Goal: Information Seeking & Learning: Learn about a topic

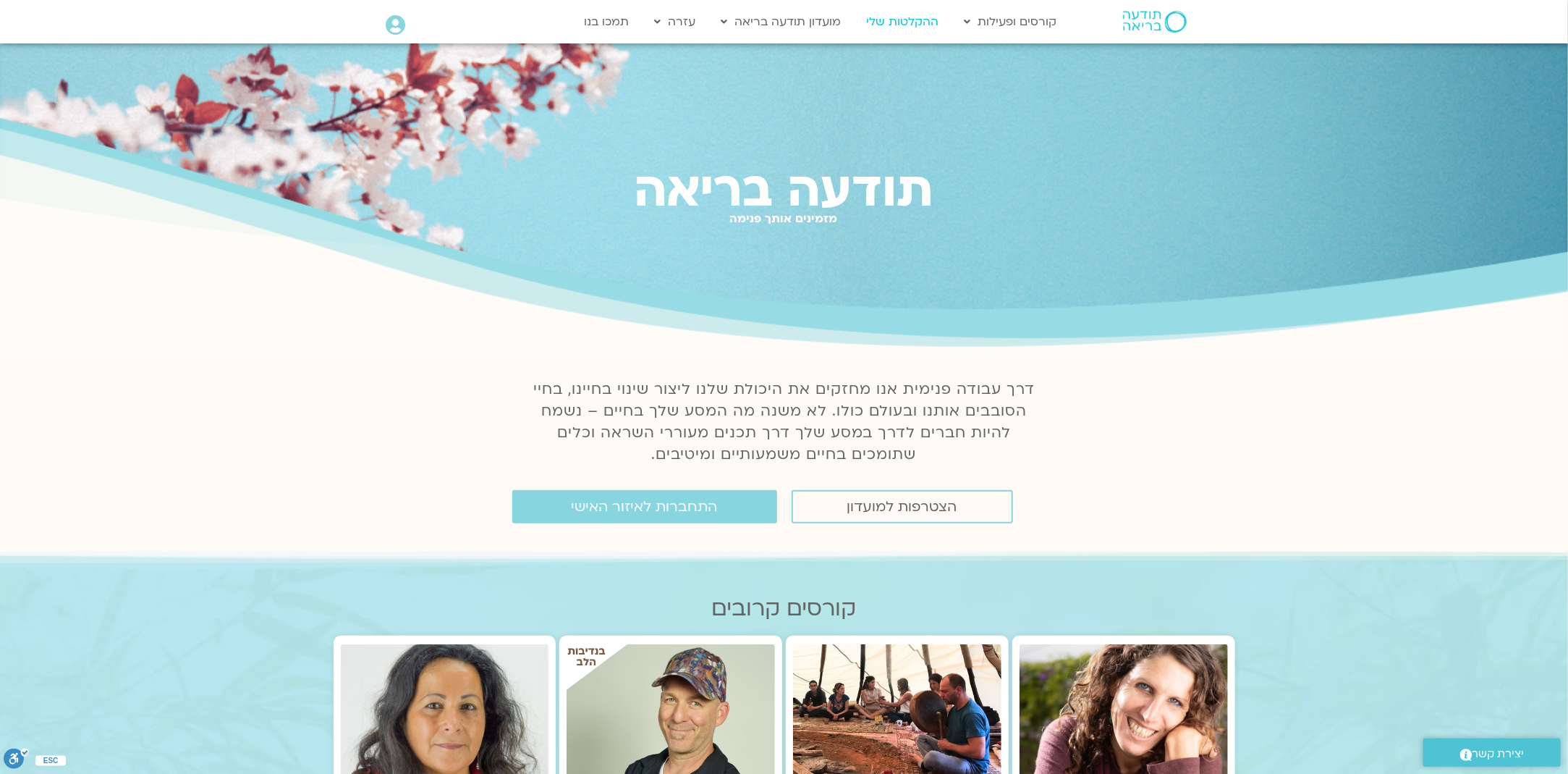
click at [916, 18] on link "ההקלטות שלי" at bounding box center [903, 21] width 87 height 27
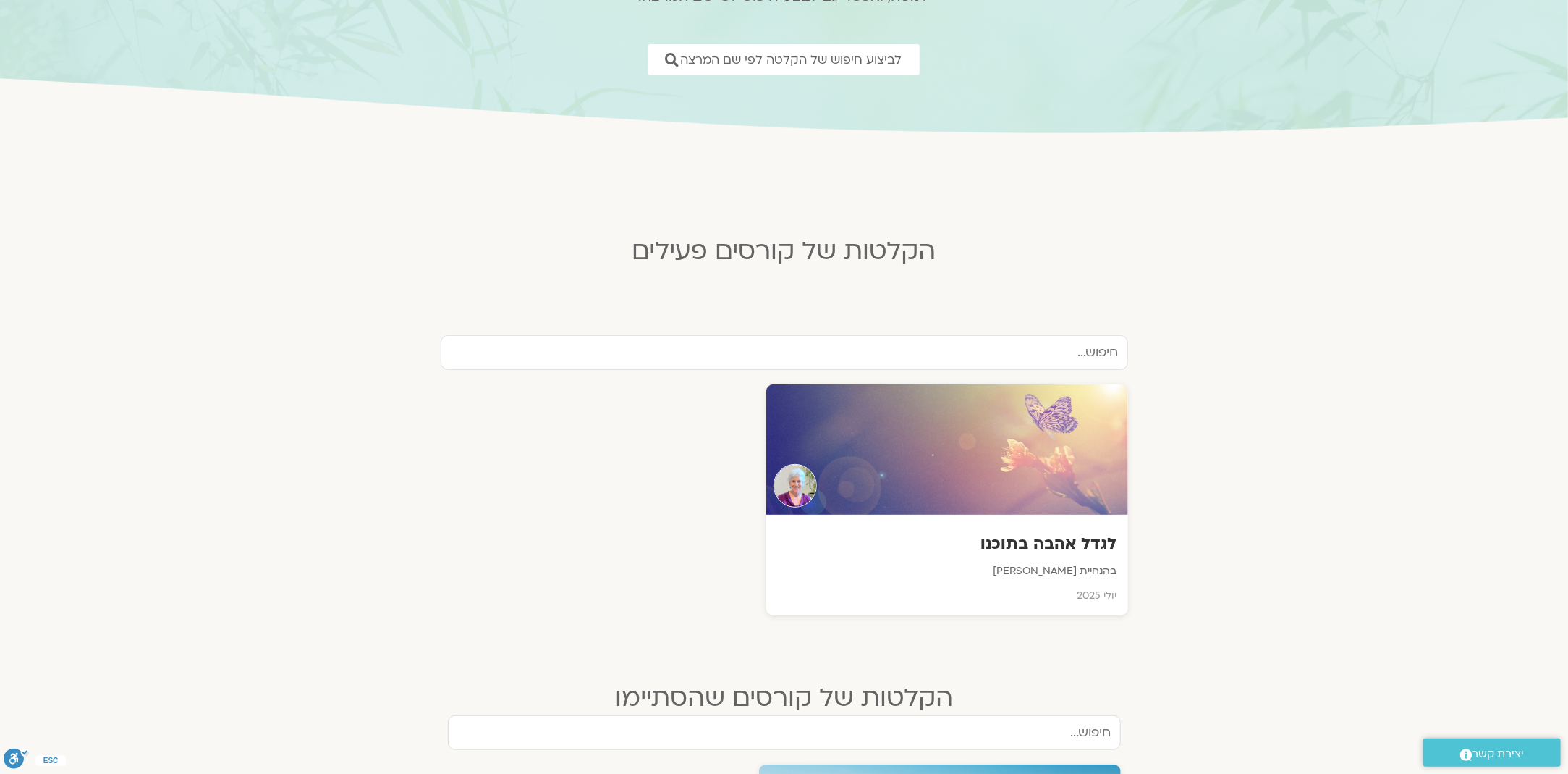
scroll to position [362, 0]
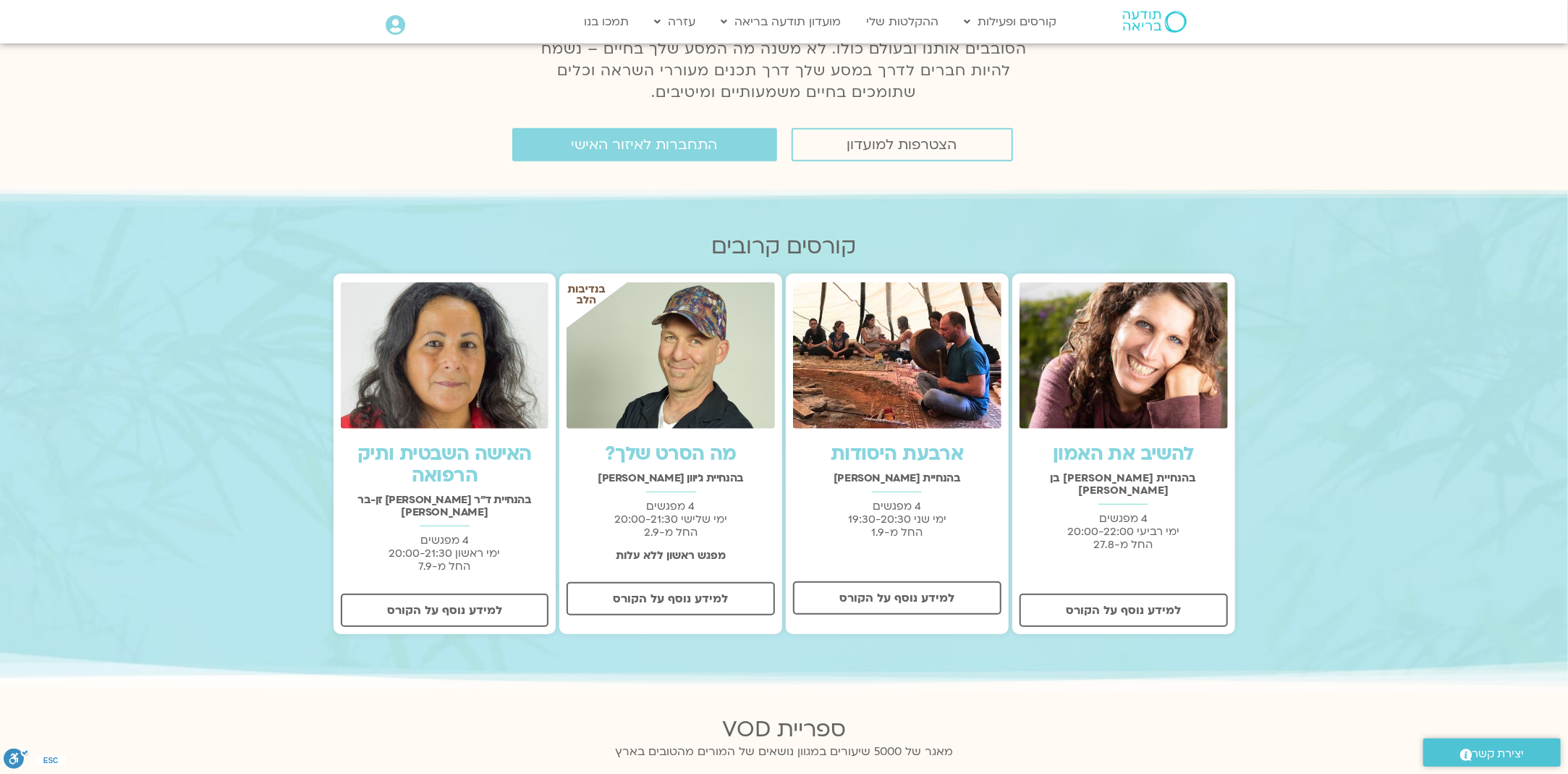
click at [1145, 412] on img at bounding box center [1124, 355] width 208 height 146
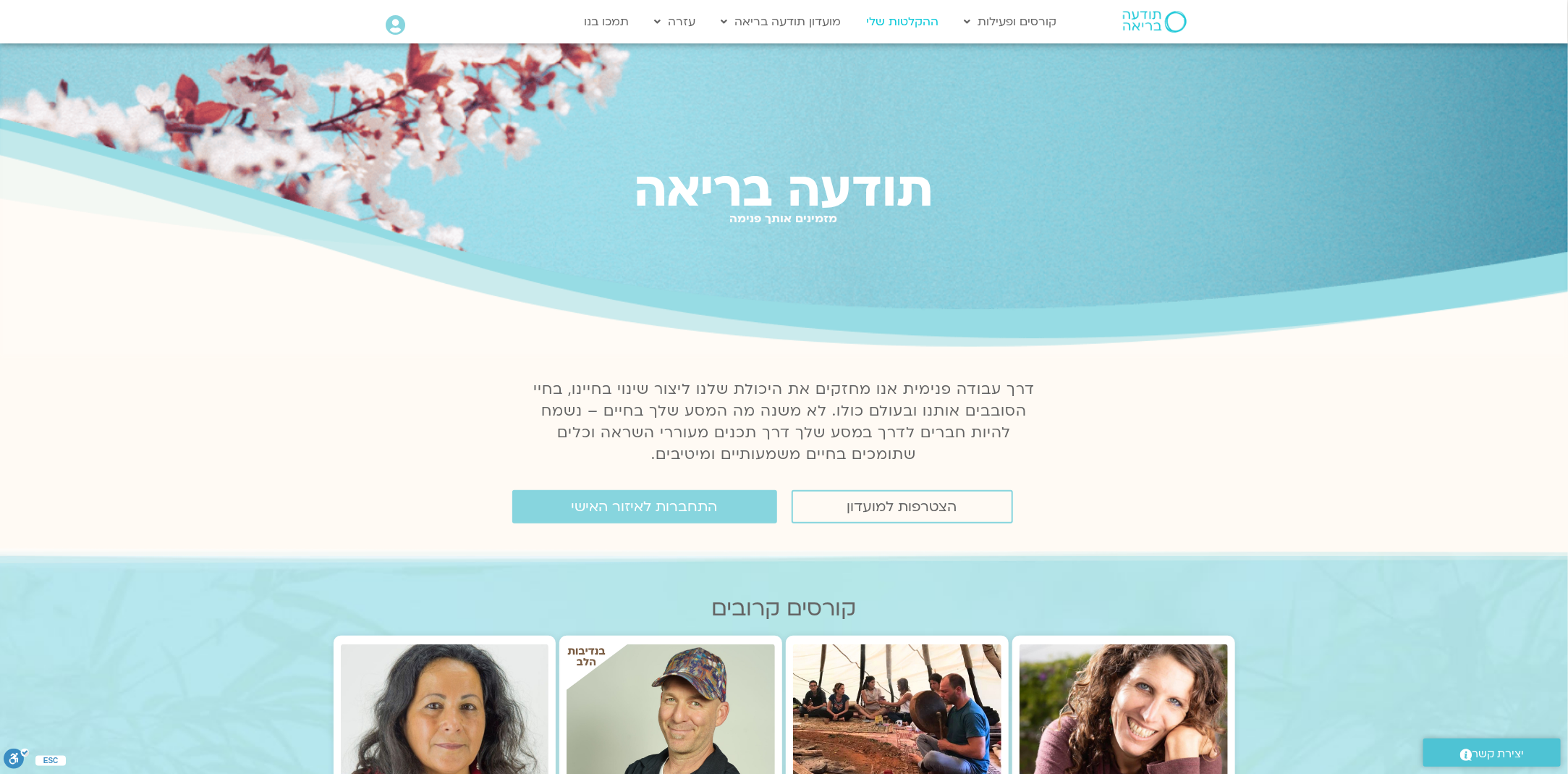
click at [883, 17] on link "ההקלטות שלי" at bounding box center [903, 21] width 87 height 27
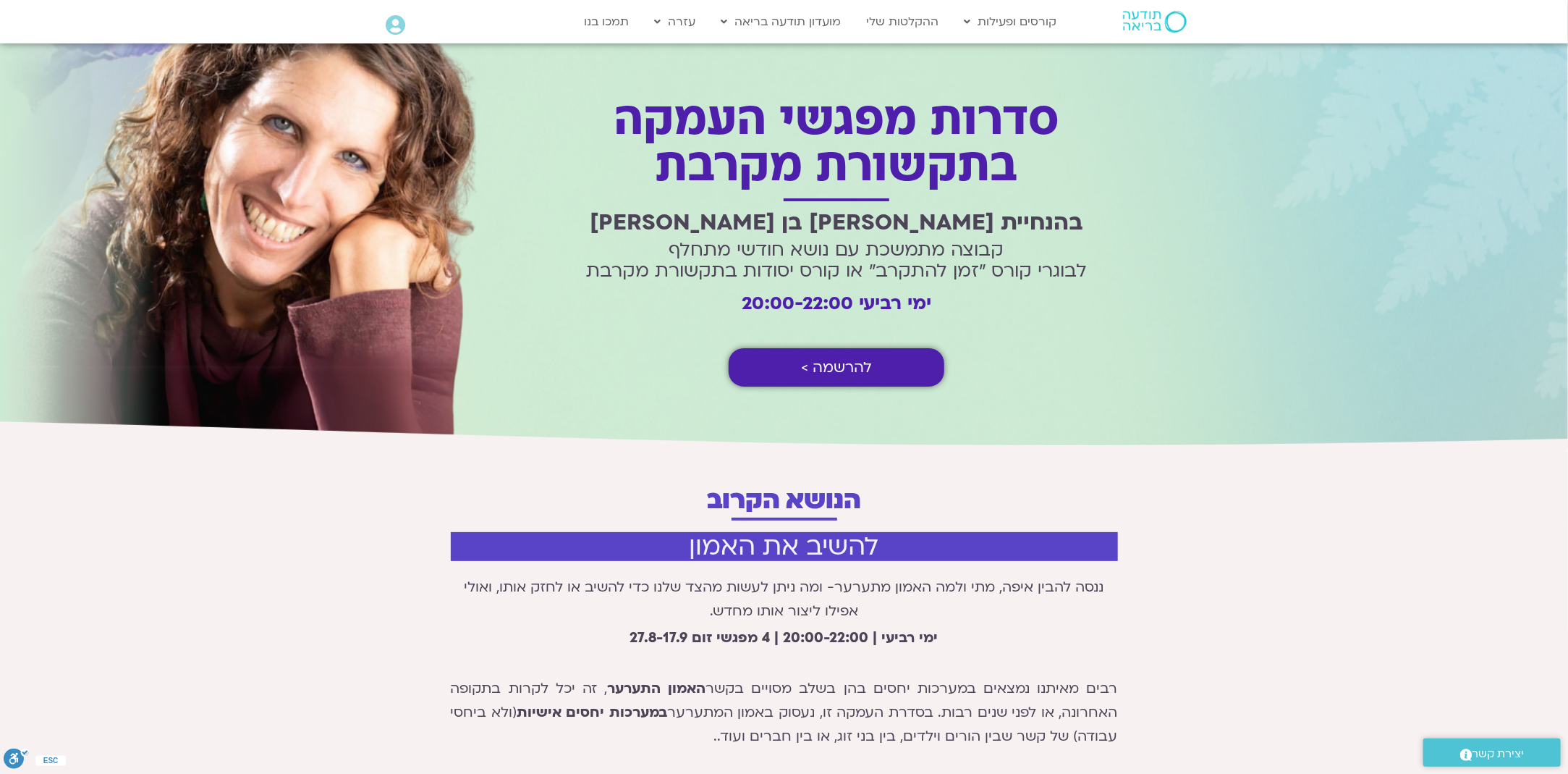
click at [806, 162] on h1 "סדרות מפגשי העמקה בתקשורת מקרבת" at bounding box center [836, 144] width 514 height 93
click at [809, 162] on h1 "סדרות מפגשי העמקה בתקשורת מקרבת" at bounding box center [836, 144] width 514 height 93
click at [809, 165] on h1 "סדרות מפגשי העמקה בתקשורת מקרבת" at bounding box center [836, 144] width 514 height 93
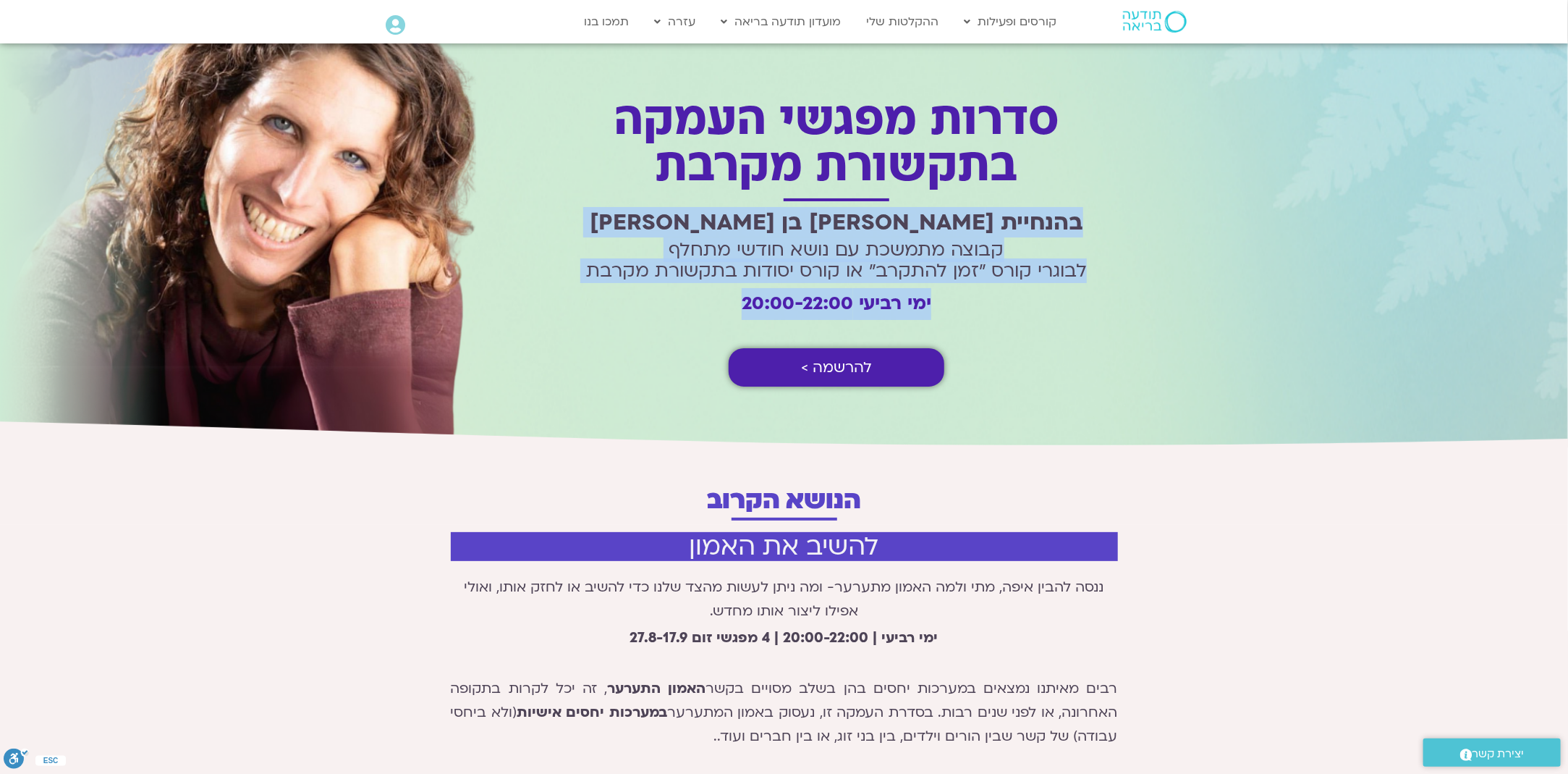
drag, startPoint x: 973, startPoint y: 218, endPoint x: 566, endPoint y: 301, distance: 415.4
click at [566, 301] on div "סדרות מפגשי העמקה בתקשורת מקרבת בהנחיית שאנייה כהן בן חיים קבוצה מתמשכת עם נושא…" at bounding box center [777, 245] width 633 height 378
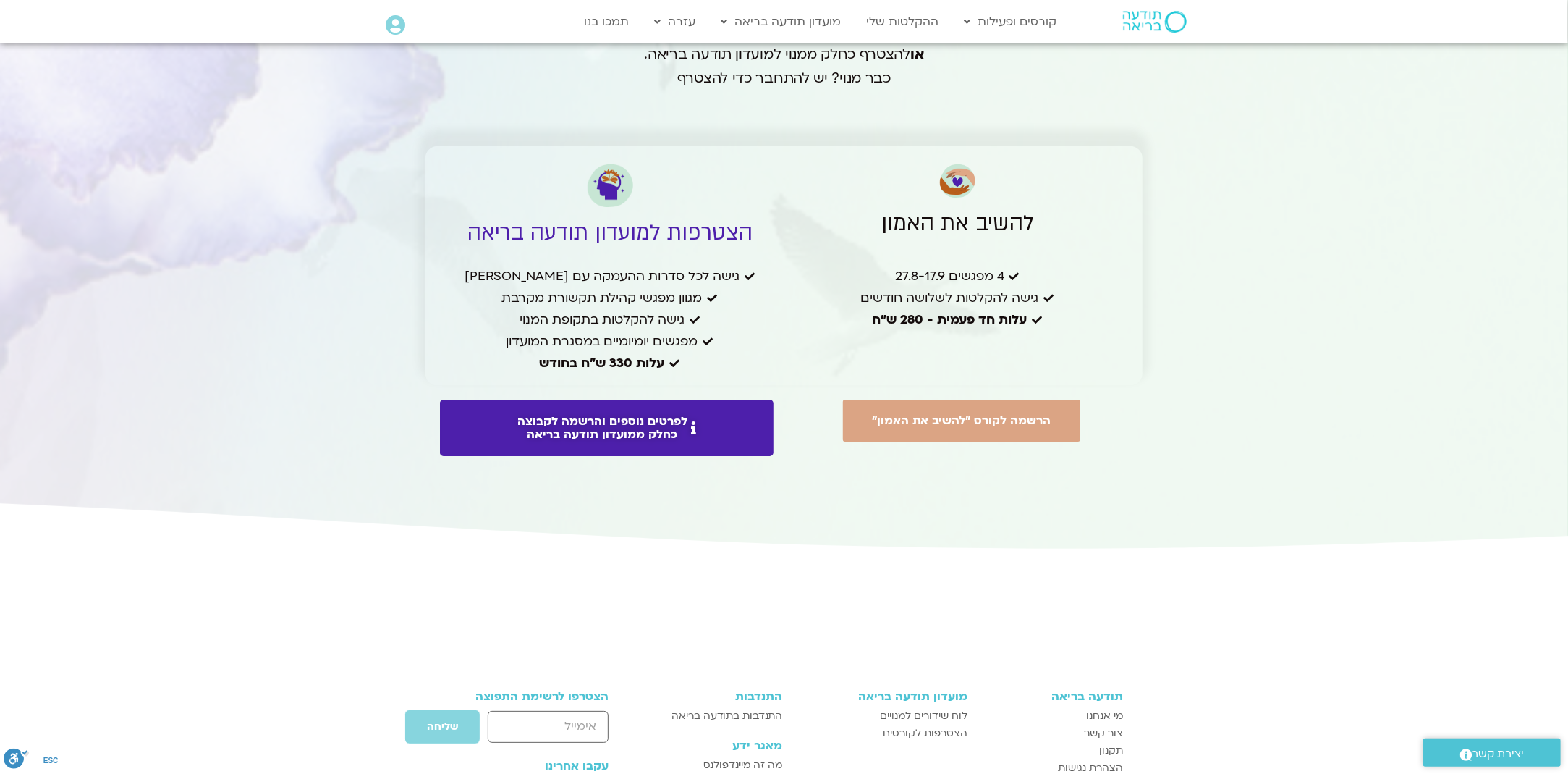
scroll to position [3476, 0]
click at [610, 414] on span "לפרטים נוספים והרשמה לקבוצה כחלק ממועדון תודעה בריאה" at bounding box center [602, 428] width 170 height 26
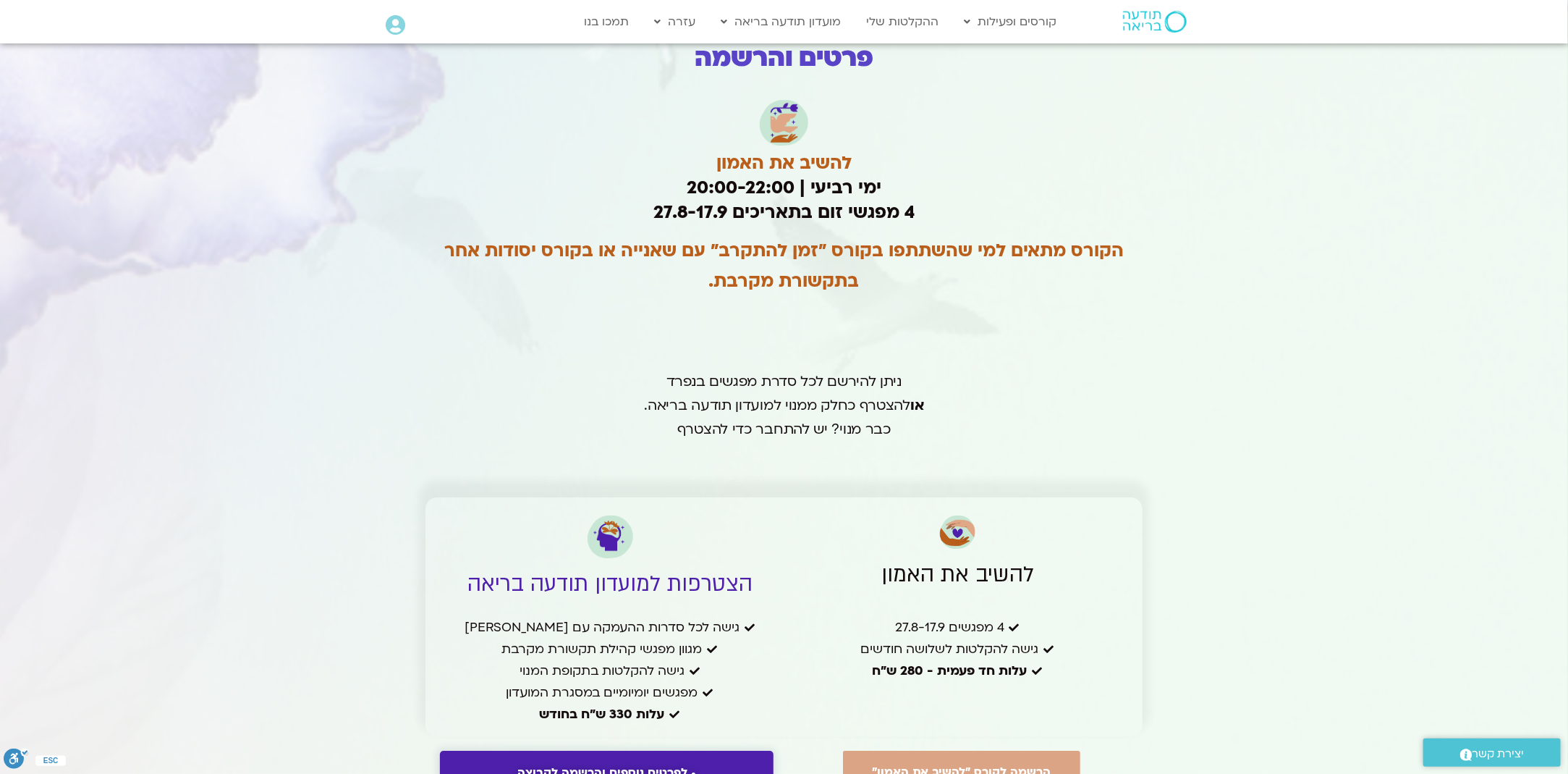
scroll to position [3114, 0]
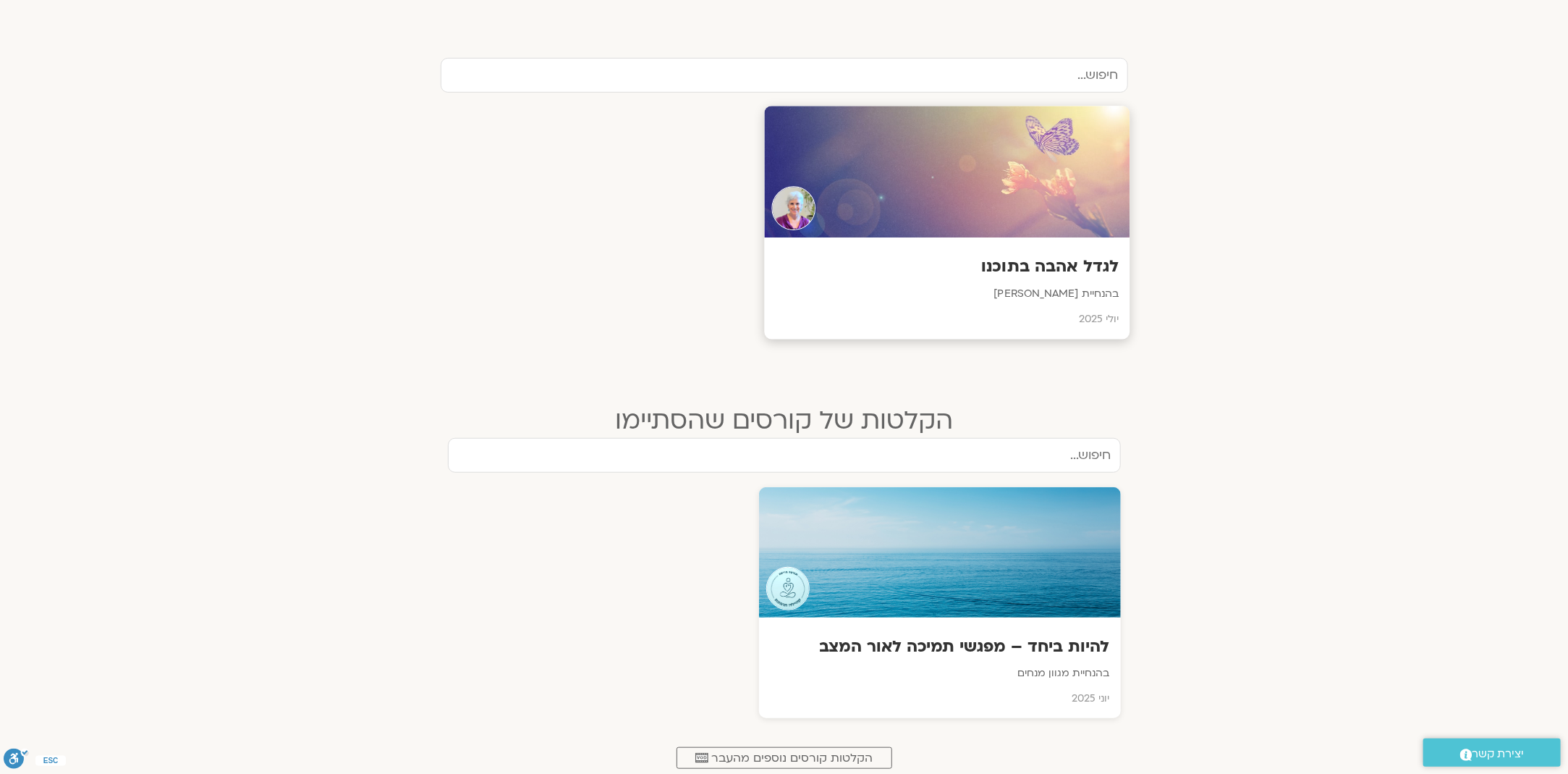
scroll to position [434, 0]
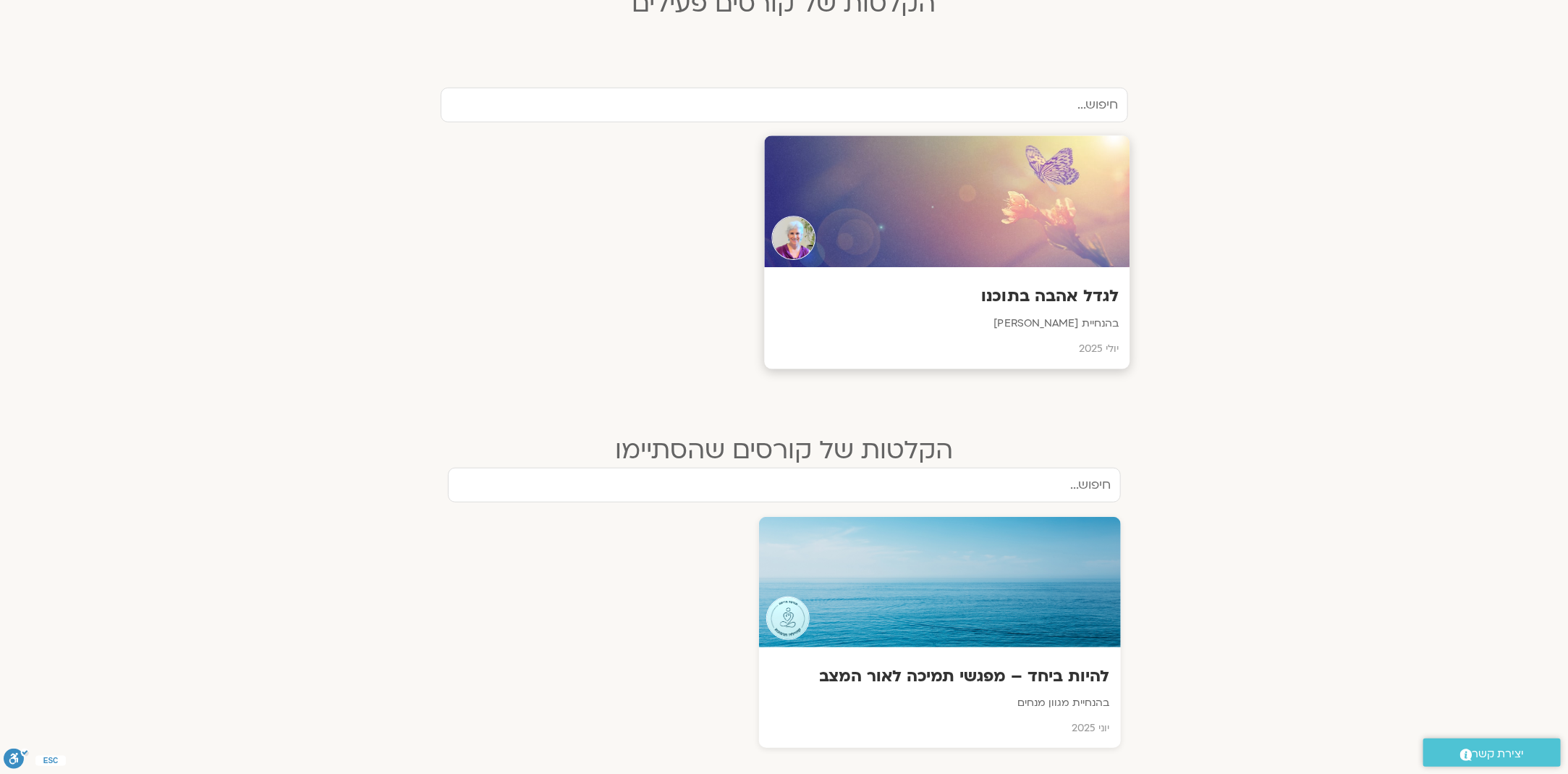
click at [1075, 292] on h3 "לגדל אהבה בתוכנו" at bounding box center [948, 297] width 344 height 23
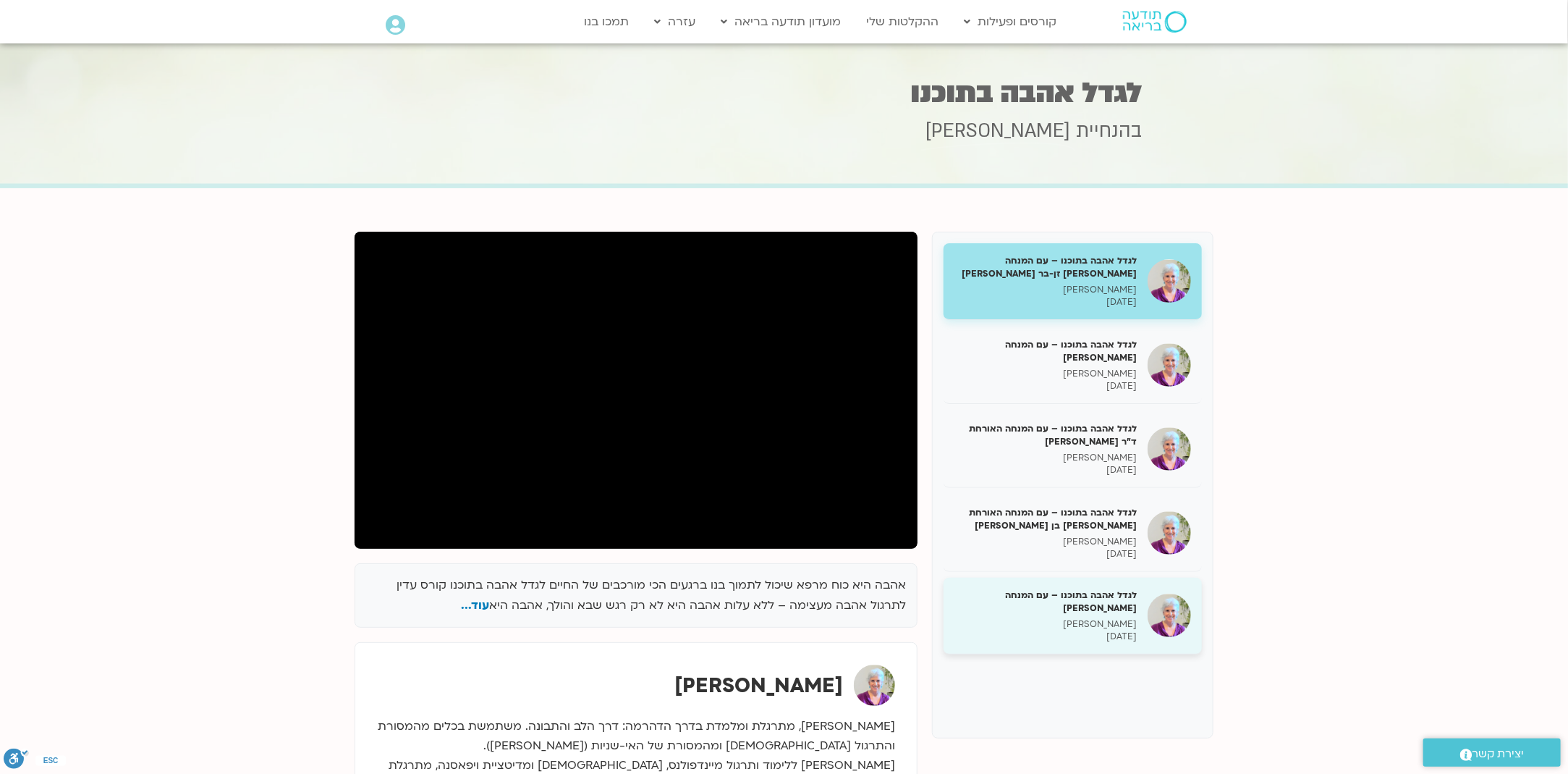
click at [1109, 599] on h5 "לגדל אהבה בתוכנו – עם המנחה [PERSON_NAME]" at bounding box center [1045, 602] width 183 height 26
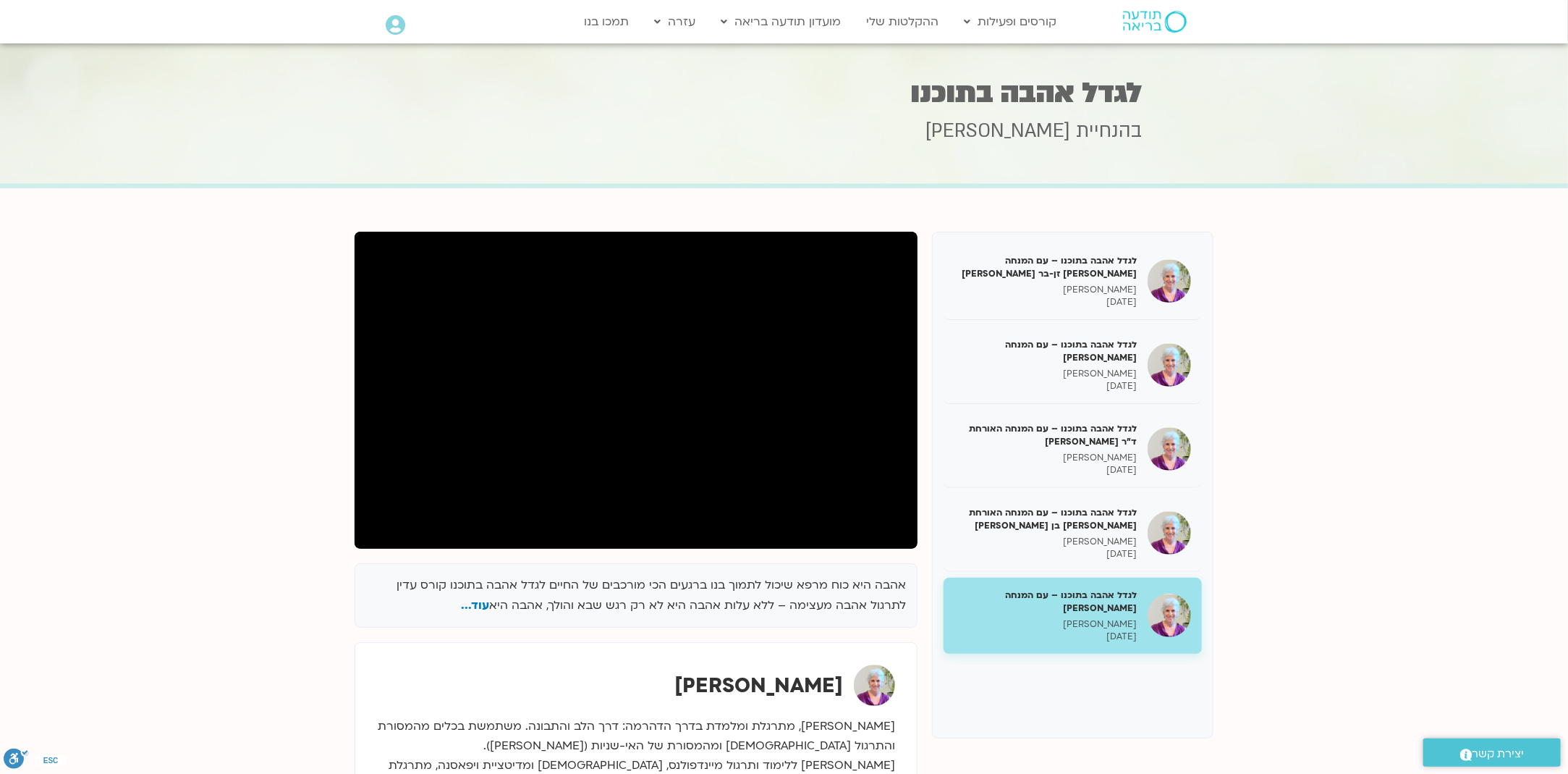
click at [1118, 607] on h5 "לגדל אהבה בתוכנו – עם המנחה [PERSON_NAME]" at bounding box center [1045, 602] width 183 height 26
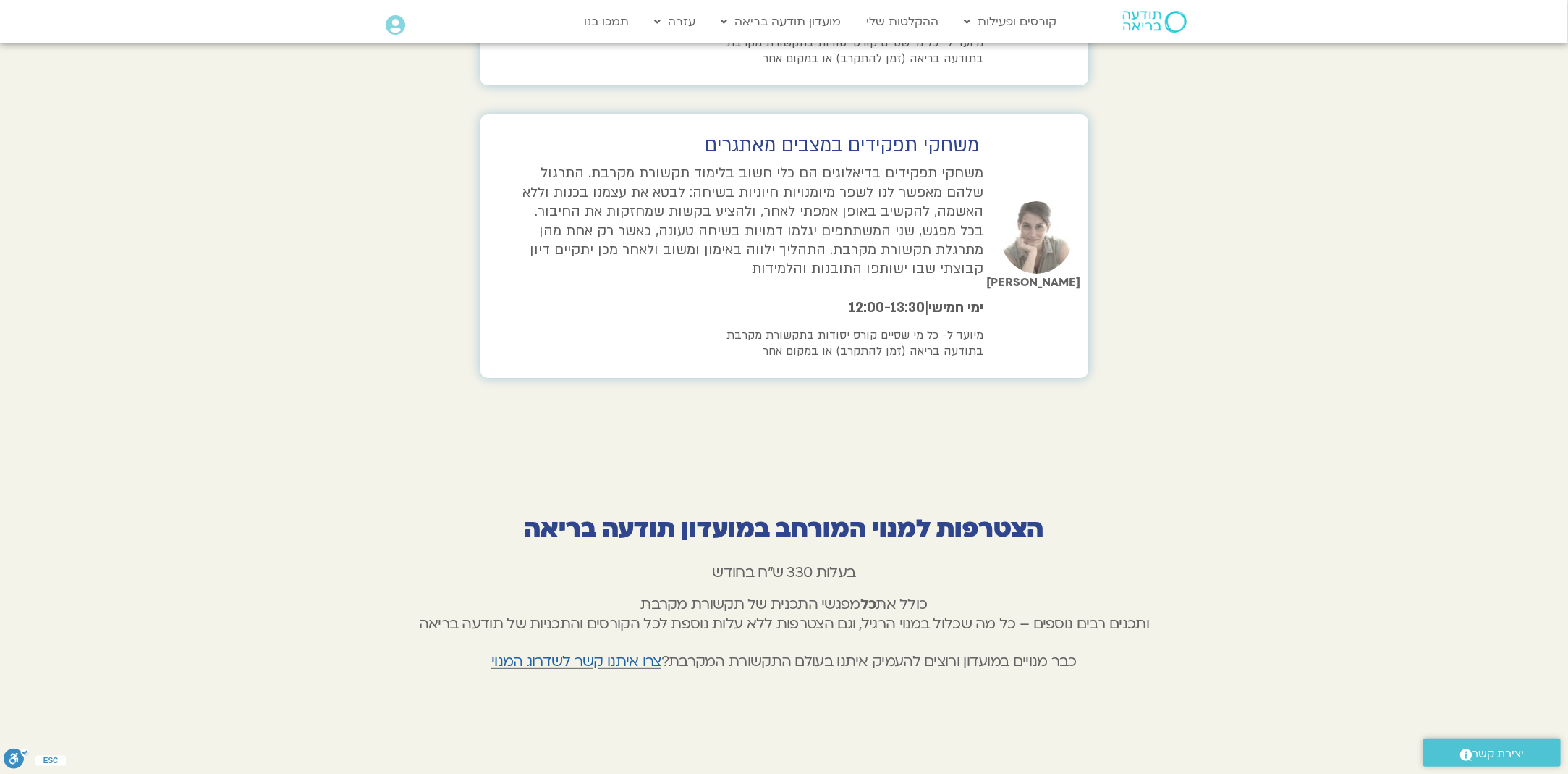
scroll to position [3766, 0]
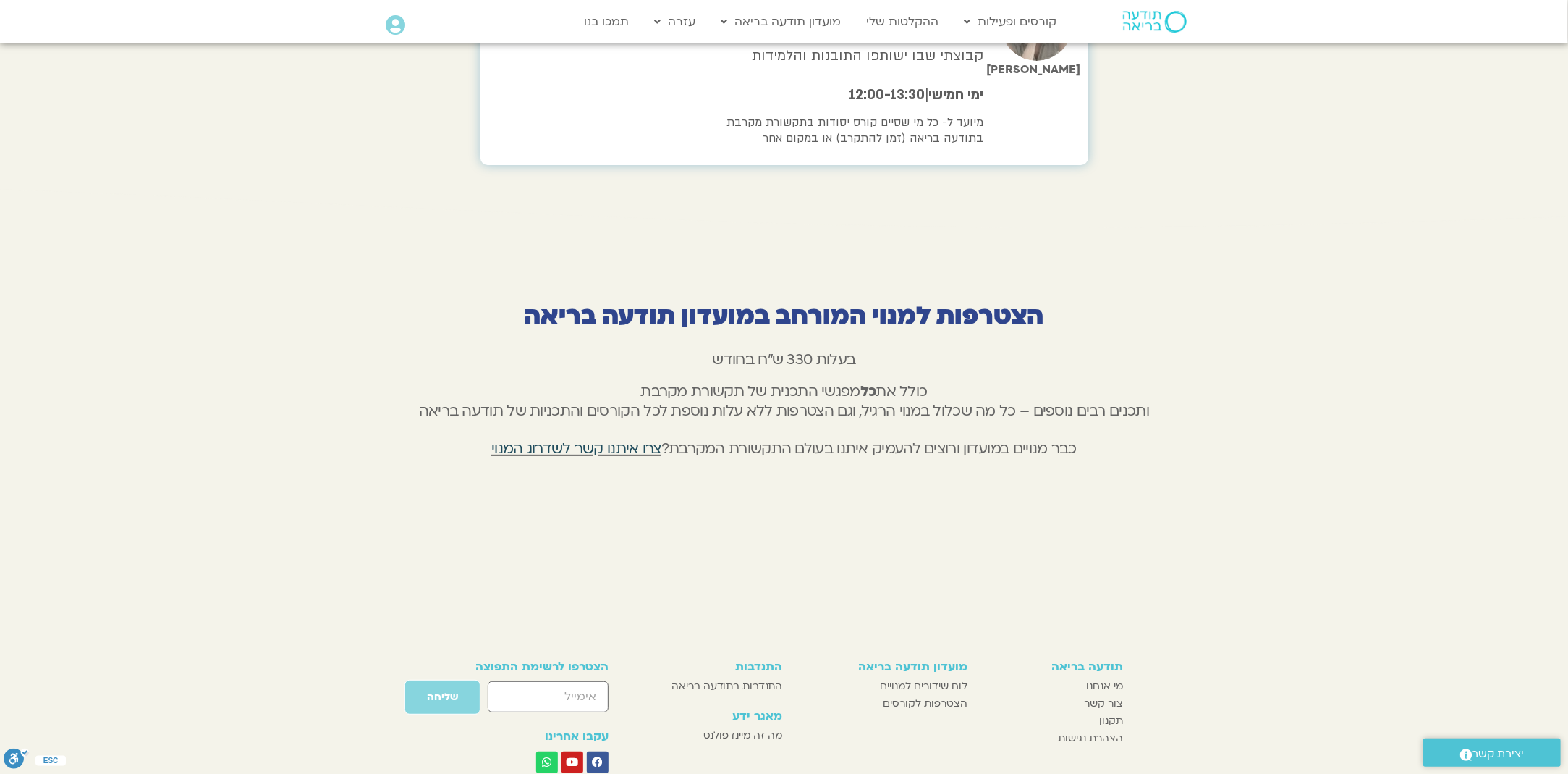
click at [539, 439] on link "צרו איתנו קשר לשדרוג המנוי" at bounding box center [577, 449] width 170 height 20
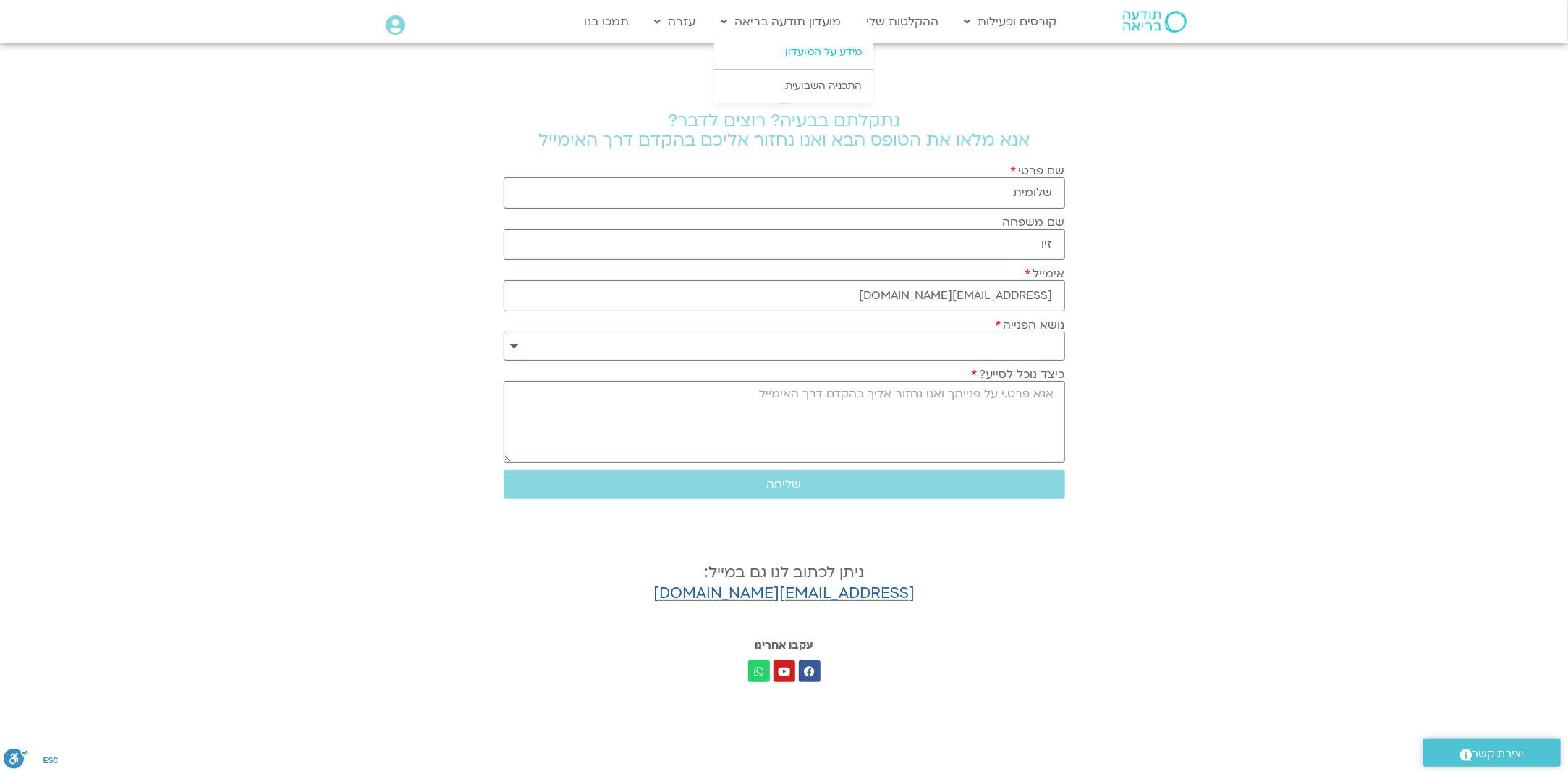
click at [814, 55] on link "מידע על המועדון" at bounding box center [793, 52] width 159 height 33
click at [820, 52] on link "מידע על המועדון" at bounding box center [793, 52] width 159 height 33
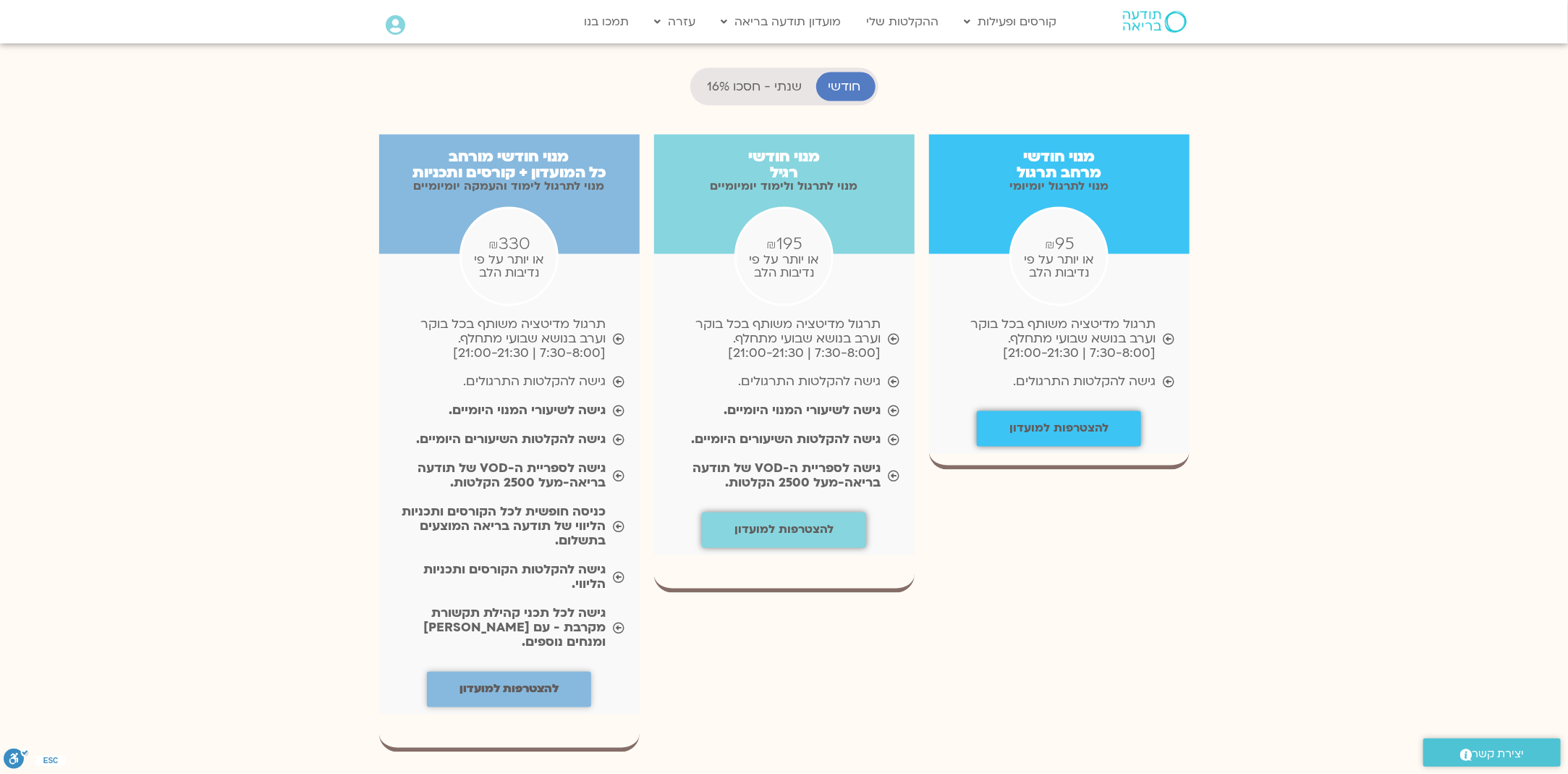
scroll to position [1449, 0]
